Goal: Transaction & Acquisition: Purchase product/service

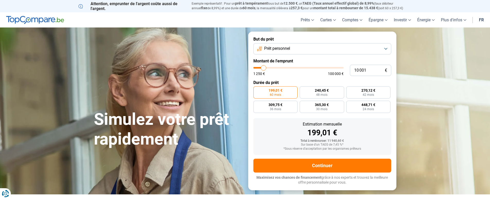
click at [386, 50] on button "Prêt personnel" at bounding box center [322, 48] width 138 height 11
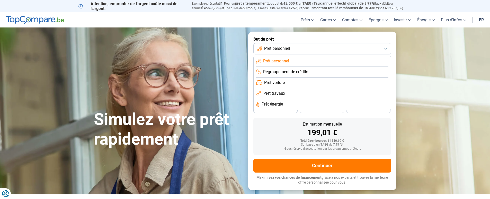
click at [264, 93] on span "Prêt travaux" at bounding box center [274, 94] width 22 height 6
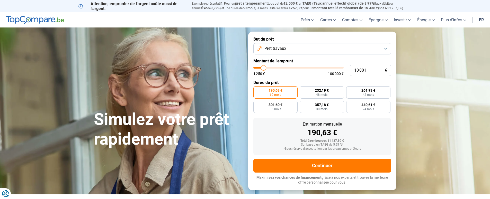
type input "12 250"
type input "12250"
type input "13 750"
type input "13750"
type input "15 250"
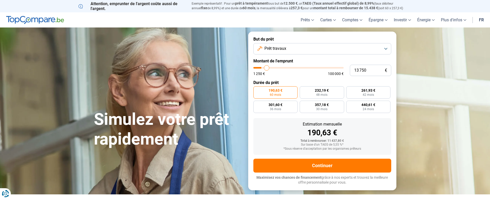
type input "15250"
type input "16 500"
type input "16500"
type input "17 750"
type input "17750"
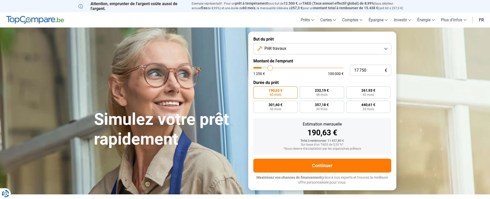
type input "18 000"
type input "18000"
type input "18 250"
type input "18250"
type input "18 500"
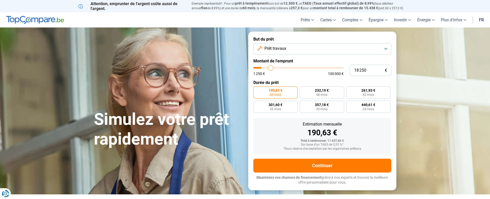
type input "18500"
type input "18 750"
type input "18750"
type input "19 000"
type input "19000"
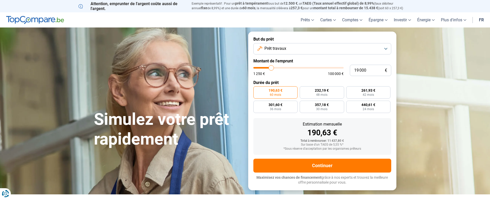
type input "19 250"
type input "19250"
type input "19 500"
type input "19500"
type input "19 750"
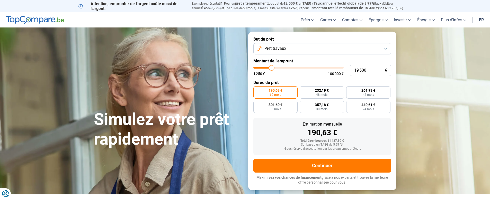
type input "19750"
type input "20 250"
type input "20250"
type input "20 500"
type input "20500"
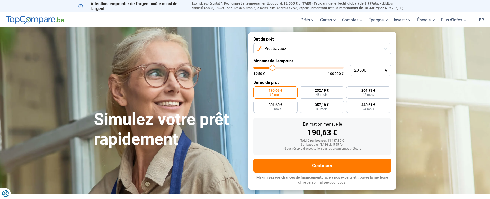
type input "20 750"
type input "20750"
type input "22 000"
type input "22000"
type input "23 250"
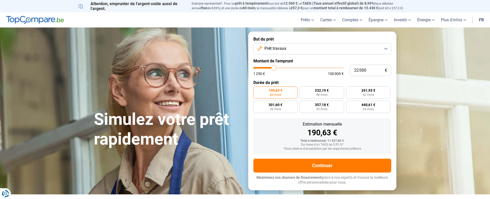
type input "23250"
type input "25 750"
type input "25750"
type input "29 500"
type input "29500"
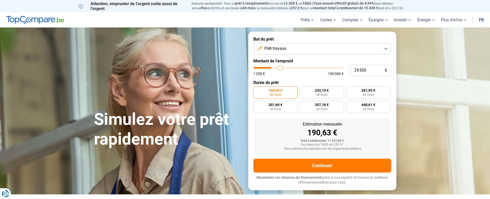
type input "31 000"
type input "31000"
type input "31 750"
type input "31750"
type input "32 250"
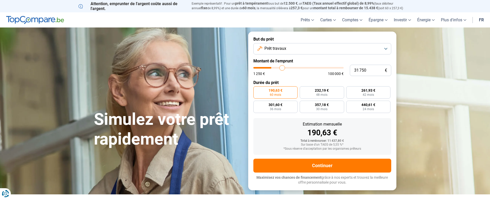
type input "32250"
type input "32 500"
type input "32500"
type input "32 750"
type input "32750"
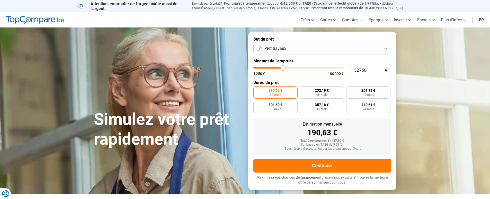
type input "33 250"
type input "33250"
type input "34 000"
type input "34000"
type input "34 500"
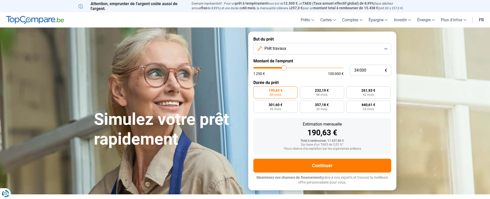
type input "34500"
type input "34 750"
type input "34750"
type input "35 000"
type input "35000"
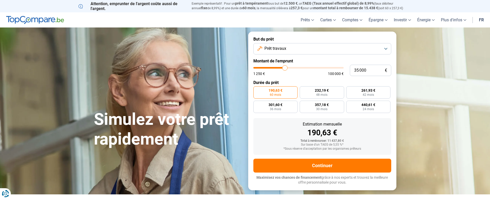
type input "35 250"
type input "35250"
type input "35 500"
type input "35500"
type input "36 000"
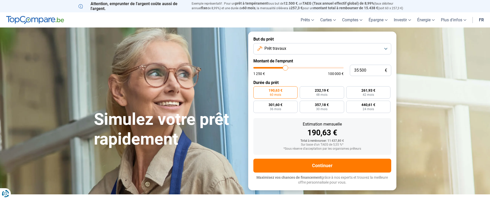
type input "36000"
type input "36 750"
type input "36750"
type input "37 500"
type input "37500"
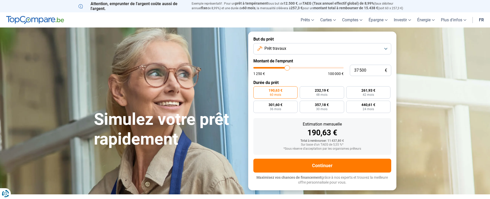
type input "38 500"
type input "38500"
type input "39 500"
type input "39500"
type input "40 500"
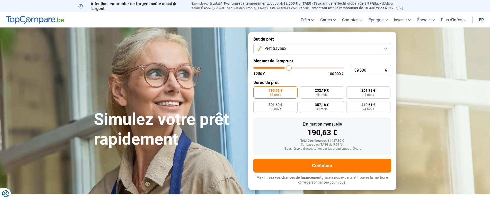
type input "40500"
type input "40 750"
type input "40750"
type input "41 250"
type input "41250"
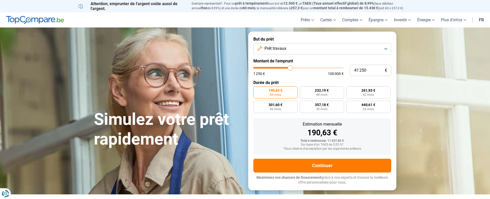
type input "42 250"
type input "42250"
type input "42 750"
type input "42750"
type input "43 000"
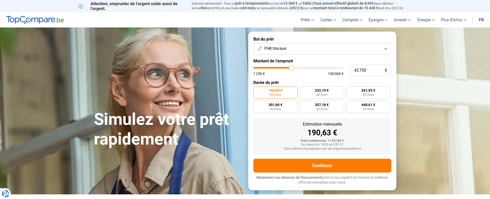
type input "43000"
type input "43 250"
type input "43250"
type input "43 500"
type input "43500"
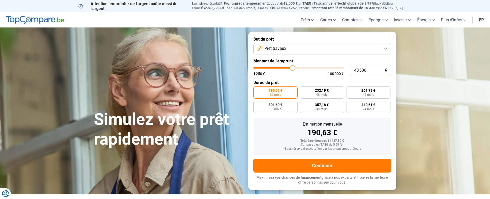
type input "43 750"
type input "43750"
type input "44 000"
type input "44000"
type input "43 500"
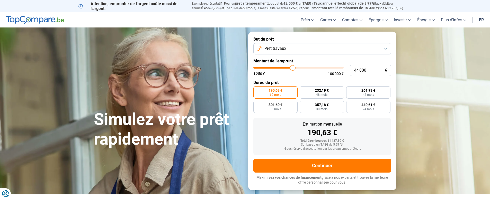
type input "43500"
type input "43 000"
type input "43000"
type input "42 500"
type input "42500"
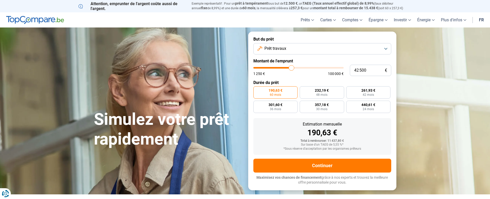
type input "42 000"
type input "42000"
type input "41 500"
type input "41500"
type input "41 250"
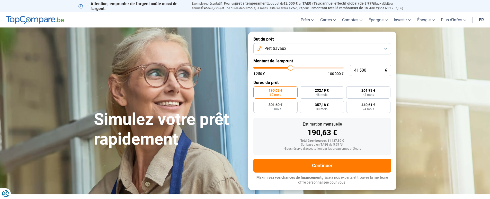
type input "41250"
type input "41 000"
type input "41000"
type input "40 750"
type input "40750"
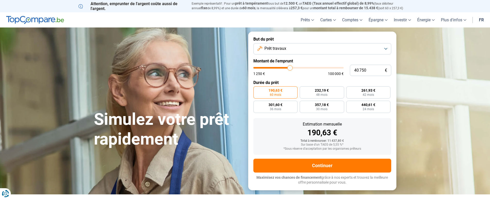
type input "40 500"
type input "40500"
type input "40 250"
type input "40250"
type input "40 000"
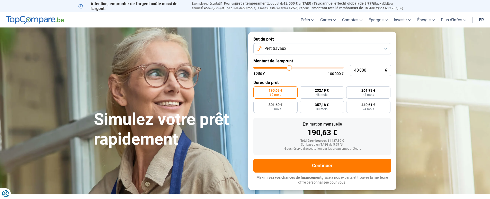
drag, startPoint x: 264, startPoint y: 69, endPoint x: 289, endPoint y: 71, distance: 24.8
type input "40000"
click at [289, 69] on input "range" at bounding box center [298, 68] width 90 height 2
radio input "false"
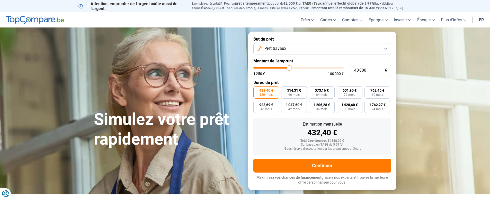
type input "39 250"
type input "39250"
type input "38 750"
type input "38750"
type input "37 750"
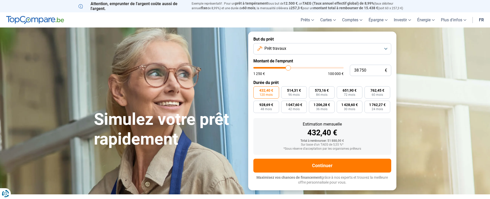
type input "37750"
type input "37 000"
type input "37000"
type input "36 000"
type input "36000"
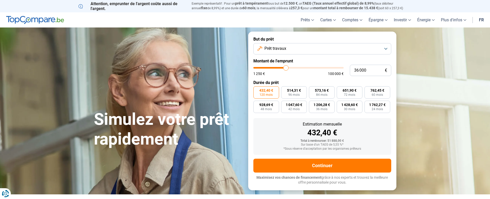
type input "35 000"
type input "35000"
type input "33 750"
type input "33750"
type input "33 250"
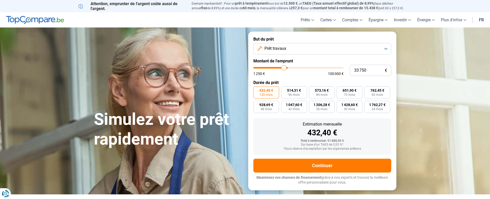
type input "33250"
type input "32 750"
type input "32750"
type input "32 500"
type input "32500"
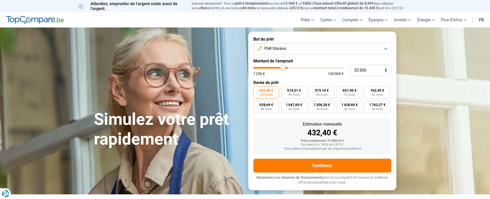
type input "32 000"
type input "32000"
type input "31 750"
type input "31750"
type input "31 500"
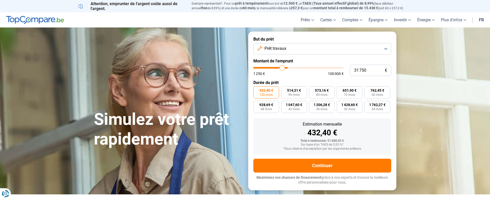
type input "31500"
type input "31 250"
type input "31250"
type input "30 750"
type input "30750"
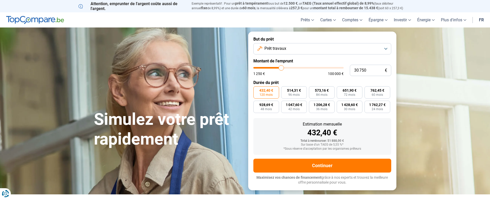
type input "30 250"
type input "30250"
type input "30 000"
type input "30000"
type input "29 750"
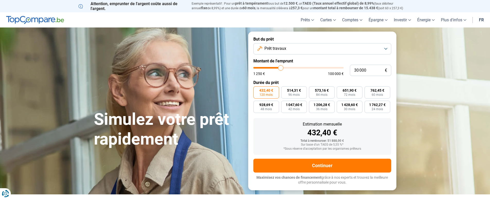
type input "29750"
type input "29 500"
type input "29500"
type input "29 250"
type input "29250"
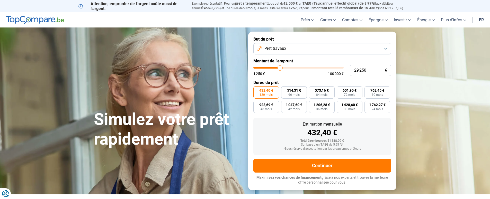
type input "29 000"
type input "29000"
type input "28 750"
type input "28750"
type input "28 500"
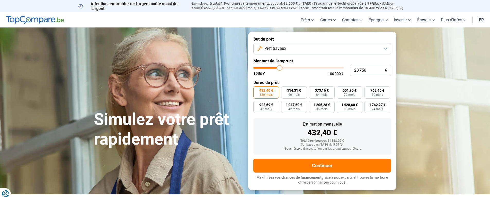
type input "28500"
type input "28 250"
type input "28250"
type input "28 000"
type input "28000"
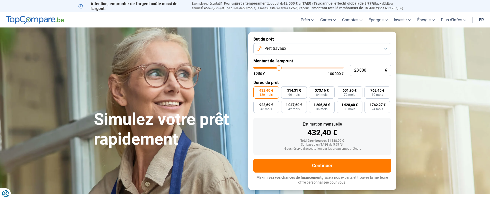
type input "27 750"
type input "27750"
type input "27 500"
type input "27500"
type input "27 250"
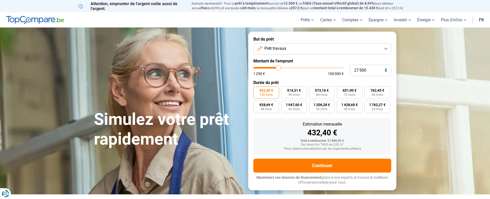
type input "27250"
type input "27 000"
type input "27000"
type input "26 750"
type input "26750"
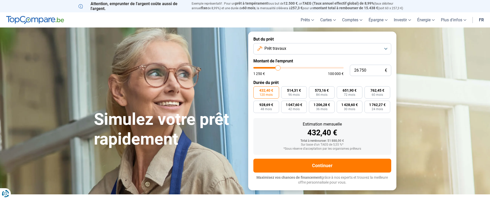
type input "26 500"
type input "26500"
type input "26 250"
type input "26250"
type input "26 000"
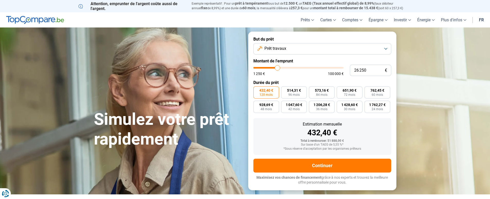
type input "26000"
type input "25 750"
type input "25750"
type input "25 500"
type input "25500"
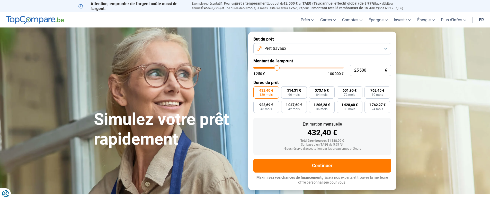
type input "25 250"
type input "25250"
type input "25 000"
type input "25000"
type input "24 750"
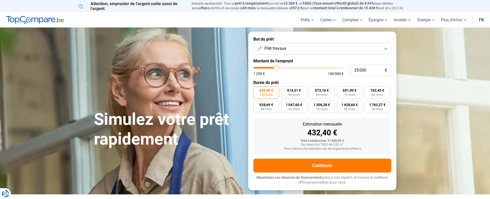
type input "24750"
type input "24 500"
type input "24500"
type input "24 750"
type input "24750"
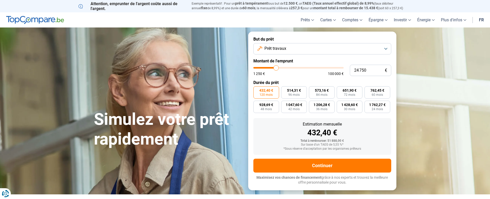
type input "25 000"
type input "25000"
type input "25 250"
drag, startPoint x: 289, startPoint y: 68, endPoint x: 276, endPoint y: 69, distance: 12.6
click at [276, 69] on input "range" at bounding box center [298, 68] width 90 height 2
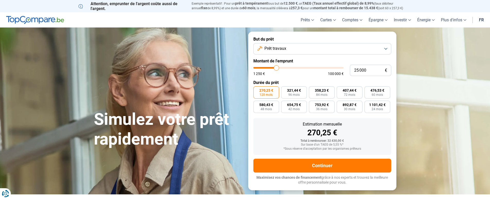
click at [387, 48] on button "Prêt travaux" at bounding box center [322, 48] width 138 height 11
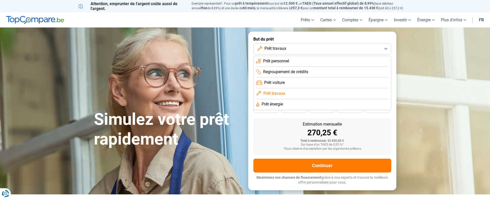
click at [304, 82] on li "Prêt voiture" at bounding box center [322, 83] width 132 height 11
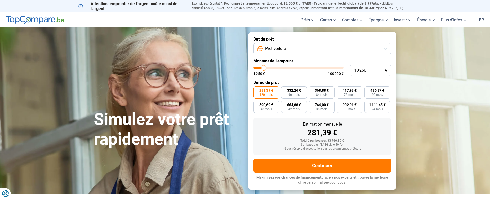
drag, startPoint x: 276, startPoint y: 67, endPoint x: 264, endPoint y: 68, distance: 12.9
click at [264, 68] on input "range" at bounding box center [298, 68] width 90 height 2
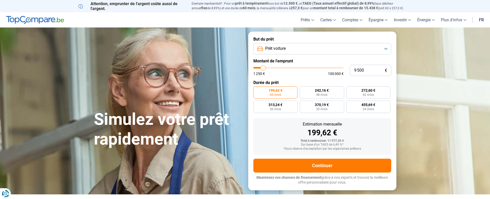
click at [263, 68] on input "range" at bounding box center [298, 68] width 90 height 2
click at [263, 69] on input "range" at bounding box center [298, 68] width 90 height 2
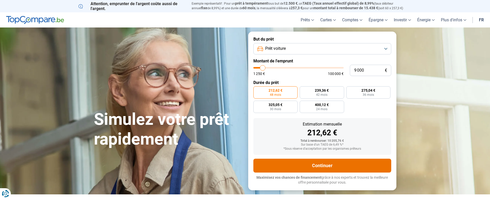
click at [350, 163] on button "Continuer" at bounding box center [322, 166] width 138 height 14
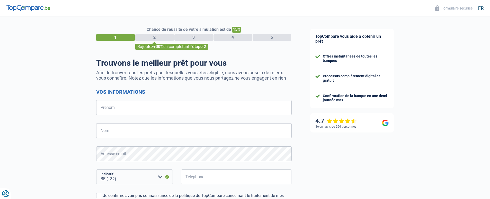
select select "32"
